Goal: Task Accomplishment & Management: Manage account settings

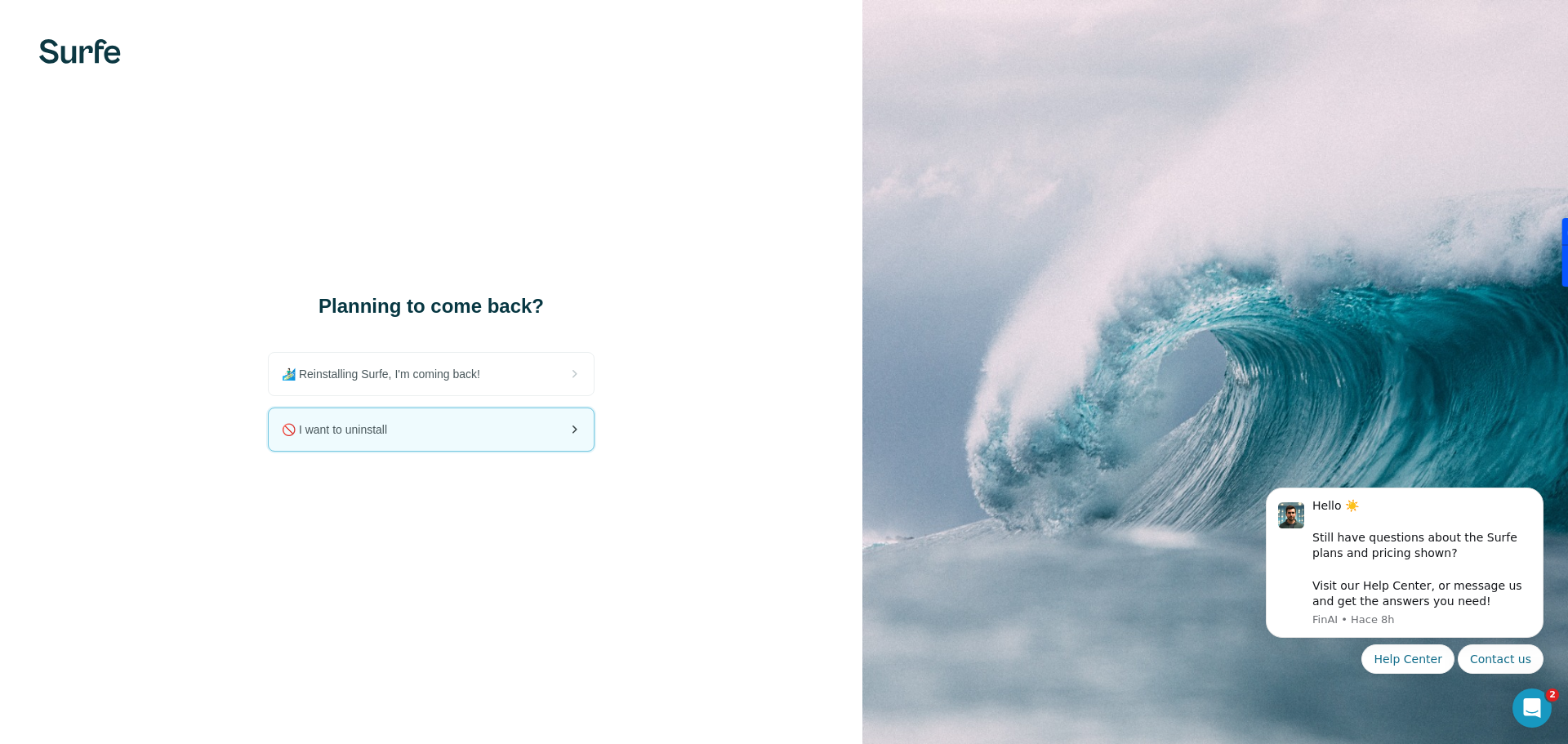
click at [537, 435] on div "🚫 I want to uninstall" at bounding box center [431, 430] width 325 height 43
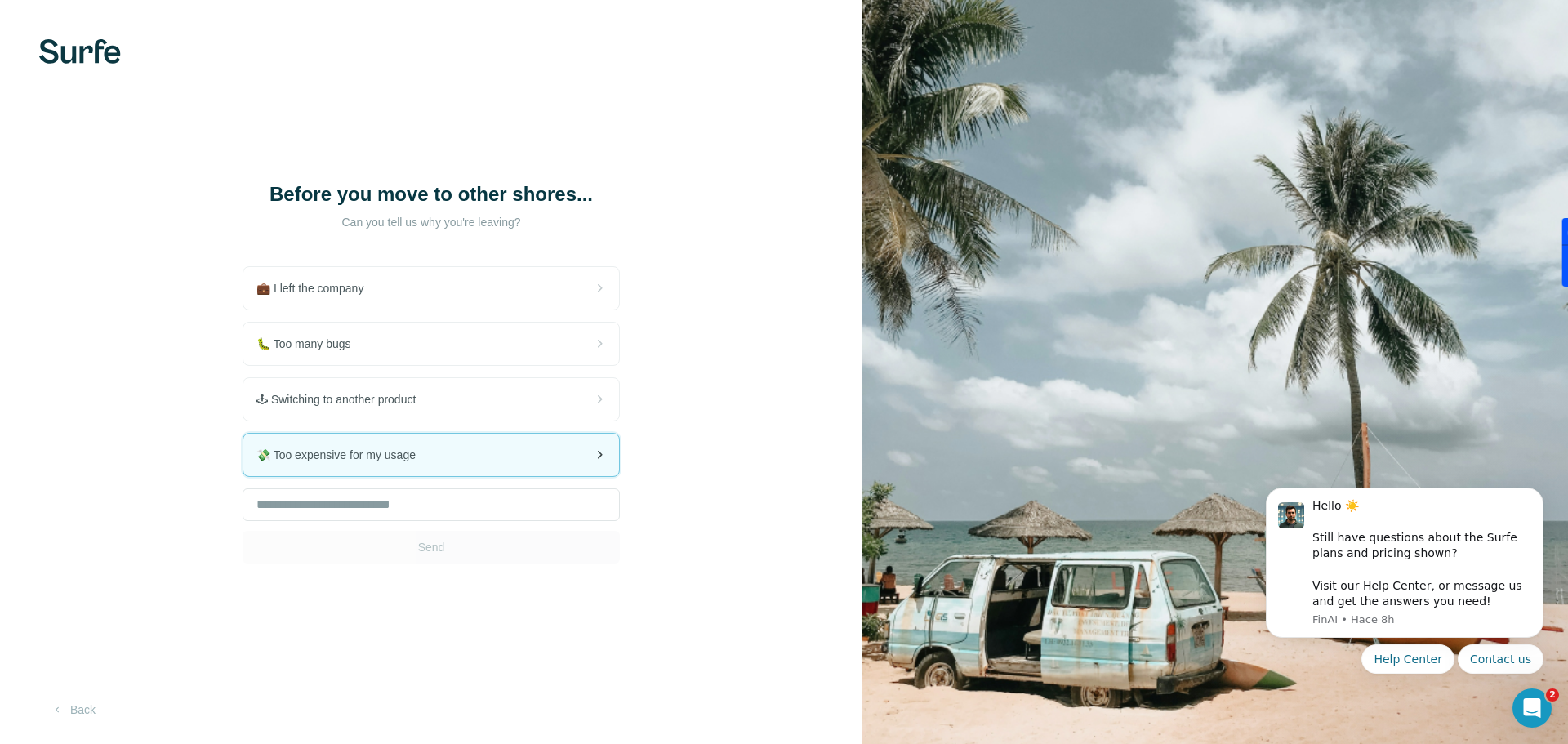
click at [489, 475] on div "💸 Too expensive for my usage" at bounding box center [431, 455] width 375 height 43
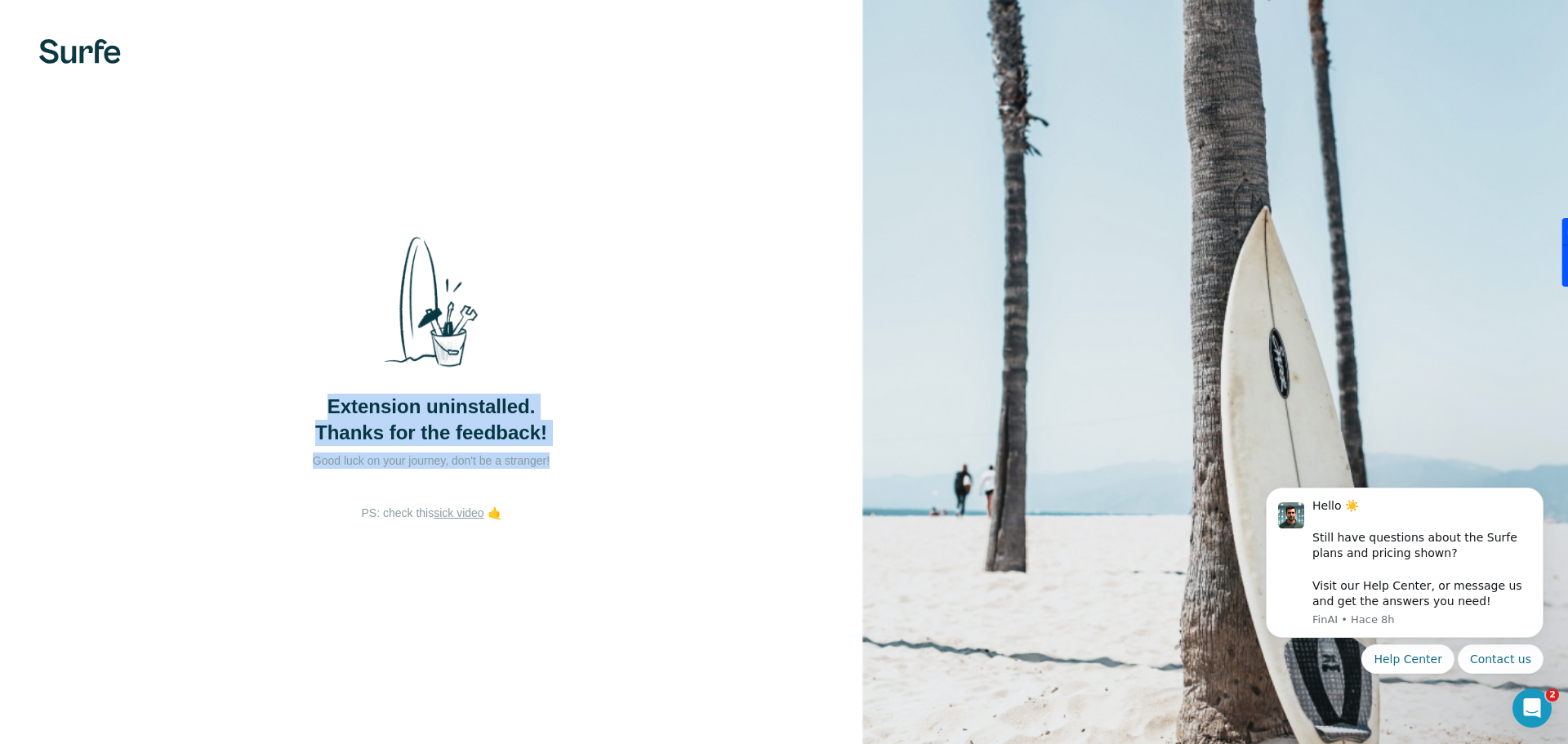
drag, startPoint x: 373, startPoint y: 423, endPoint x: 584, endPoint y: 478, distance: 218.1
click at [584, 478] on div "Extension uninstalled. Thanks for the feedback! Good luck on your journey, don'…" at bounding box center [431, 365] width 327 height 283
